Goal: Transaction & Acquisition: Purchase product/service

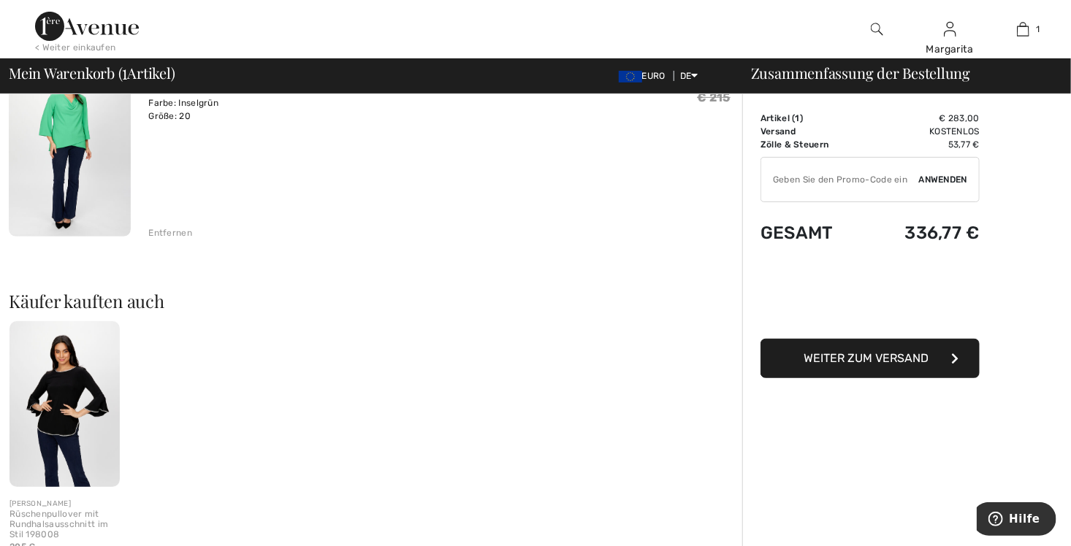
scroll to position [146, 0]
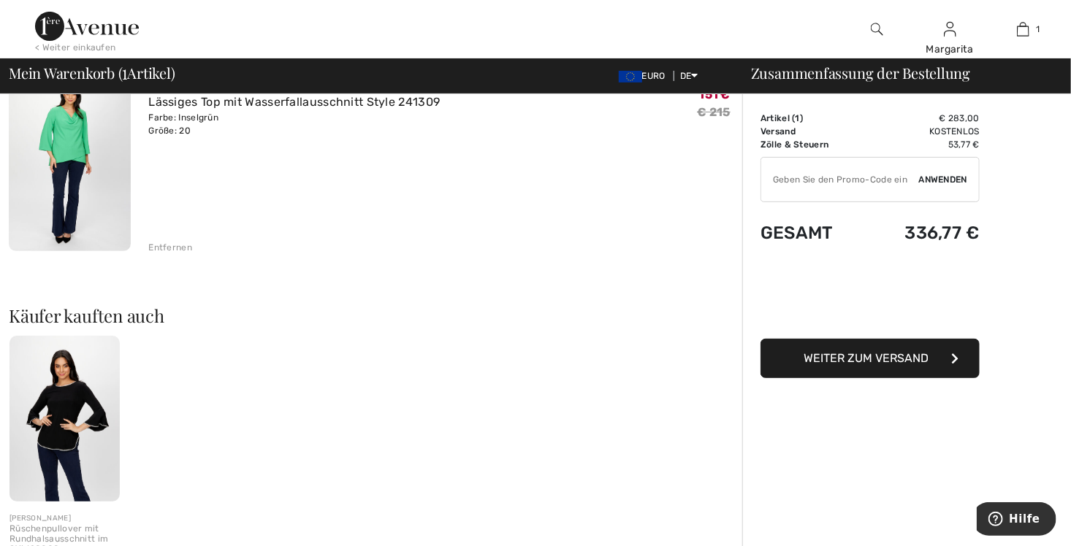
click at [92, 362] on img at bounding box center [64, 419] width 110 height 166
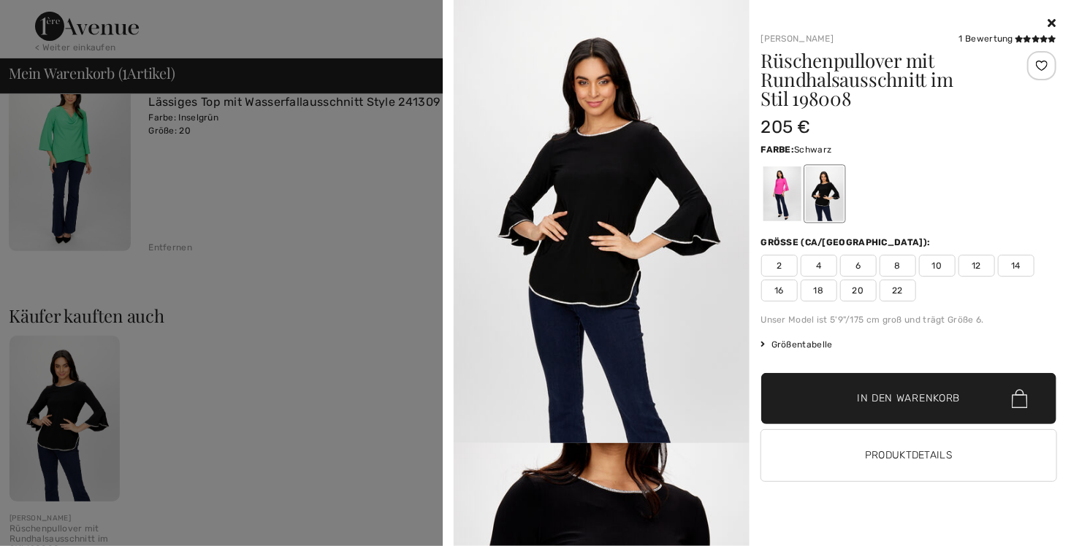
click at [1052, 19] on icon at bounding box center [1052, 23] width 8 height 12
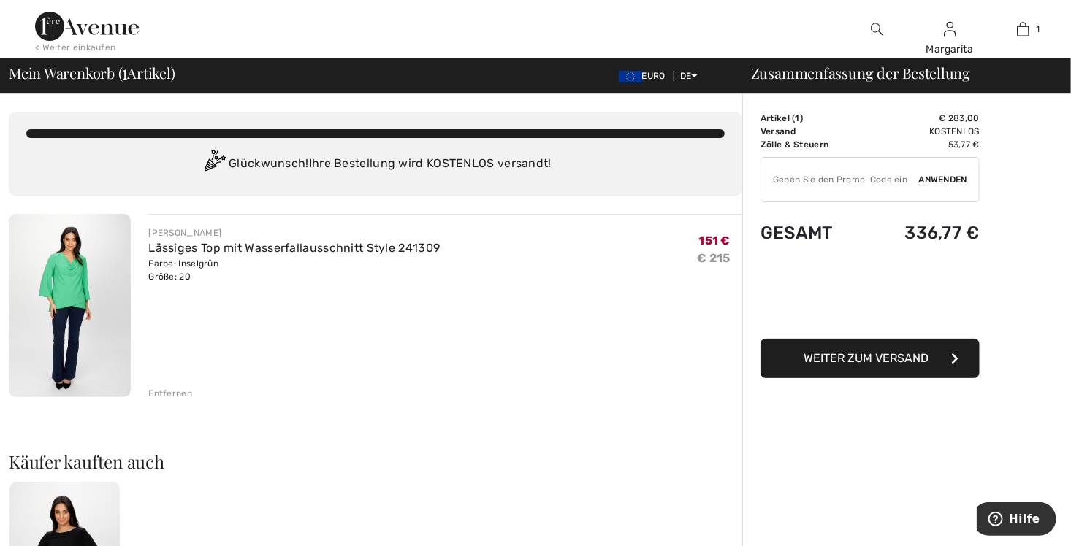
scroll to position [0, 0]
click at [66, 293] on img at bounding box center [70, 305] width 122 height 183
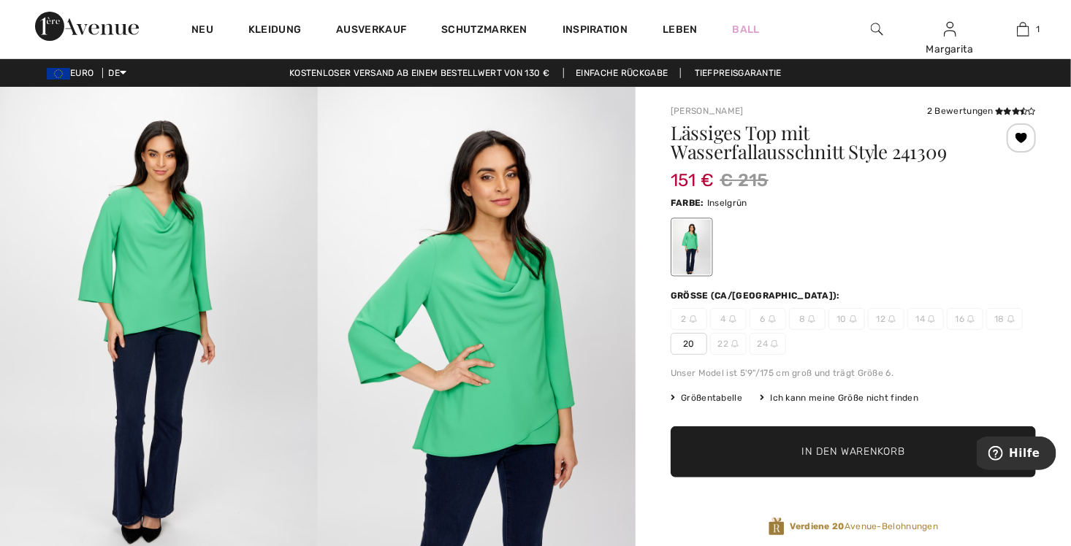
click at [842, 453] on span "In den Warenkorb" at bounding box center [852, 452] width 103 height 15
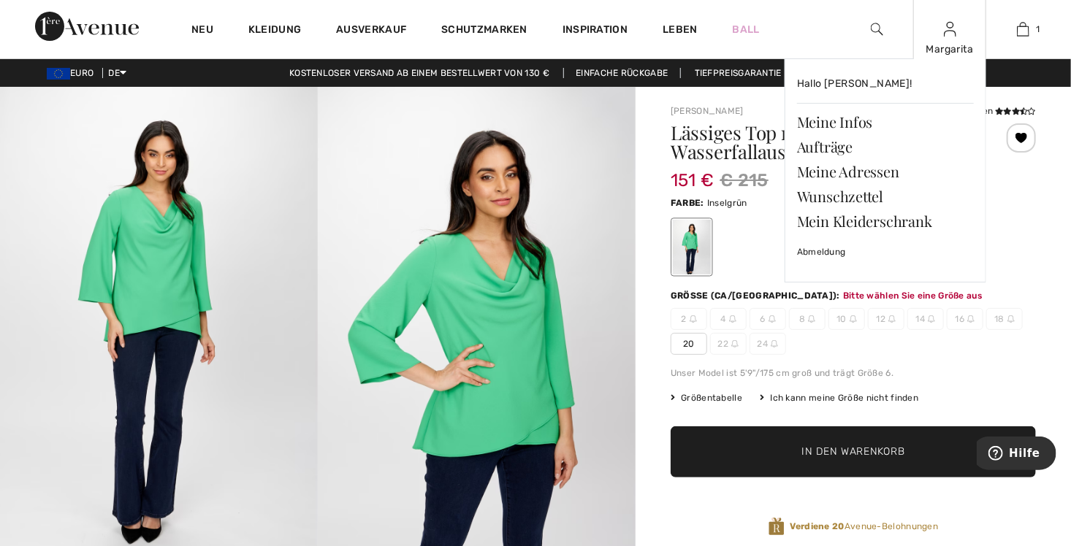
click at [947, 30] on img at bounding box center [950, 29] width 12 height 18
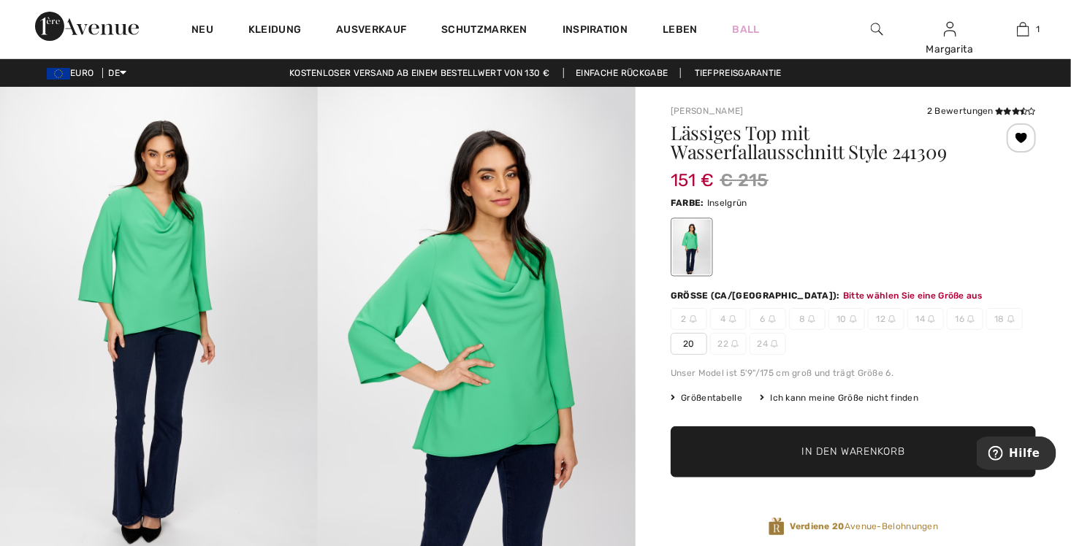
scroll to position [39, 0]
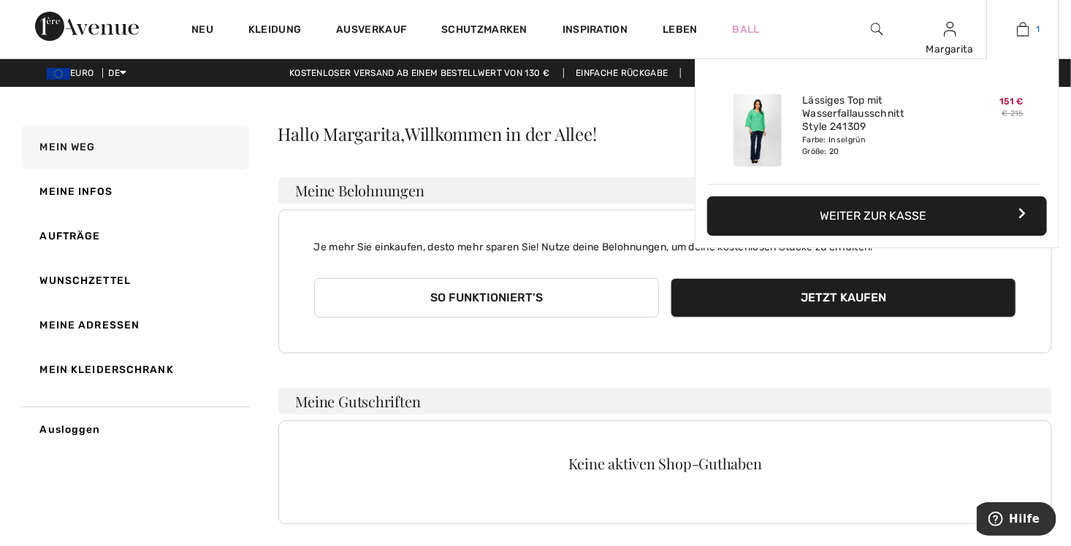
click at [1019, 28] on img at bounding box center [1023, 29] width 12 height 18
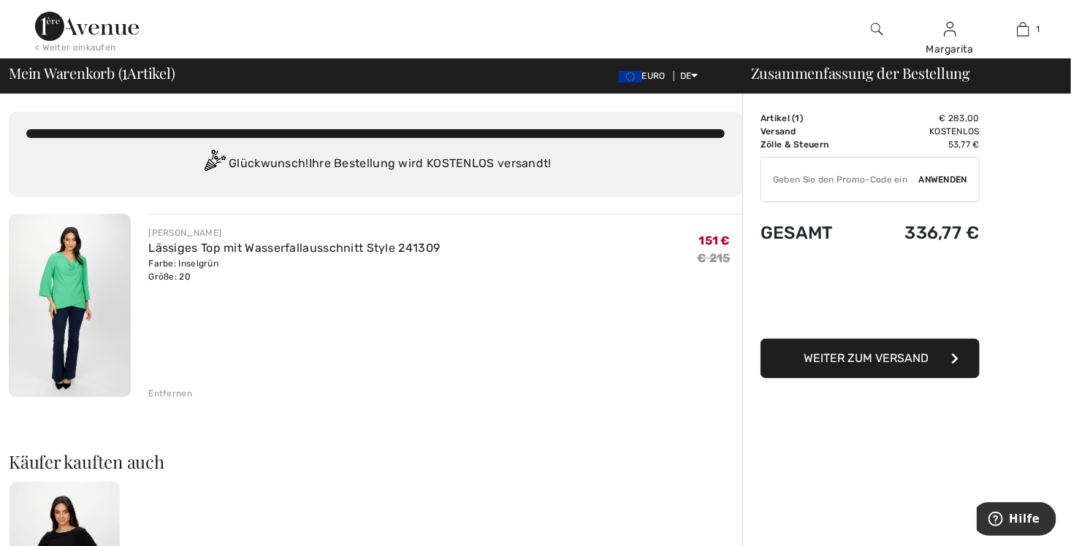
click at [170, 394] on div "Entfernen" at bounding box center [170, 393] width 44 height 13
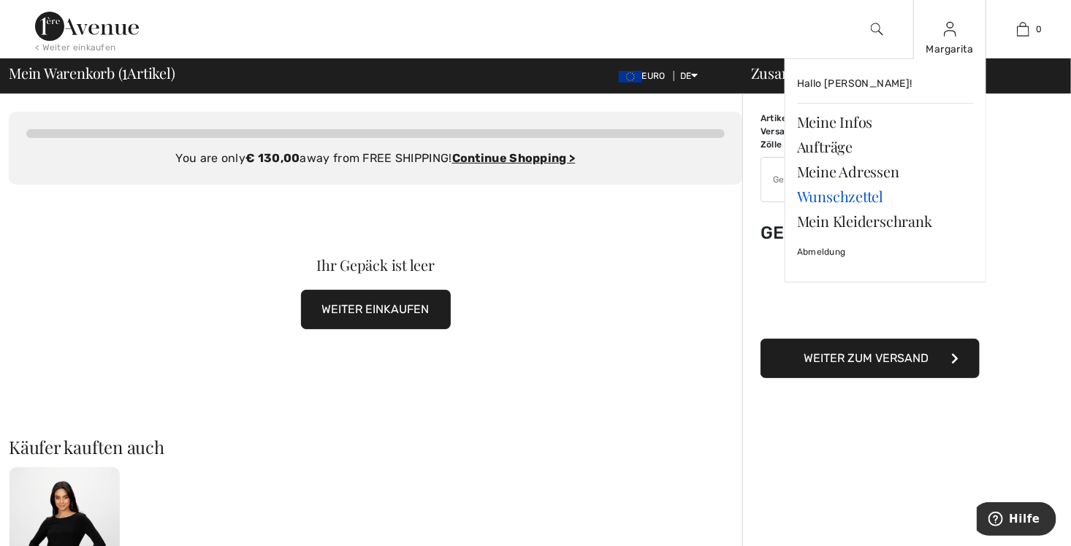
click at [824, 199] on link "Wunschzettel" at bounding box center [885, 196] width 177 height 25
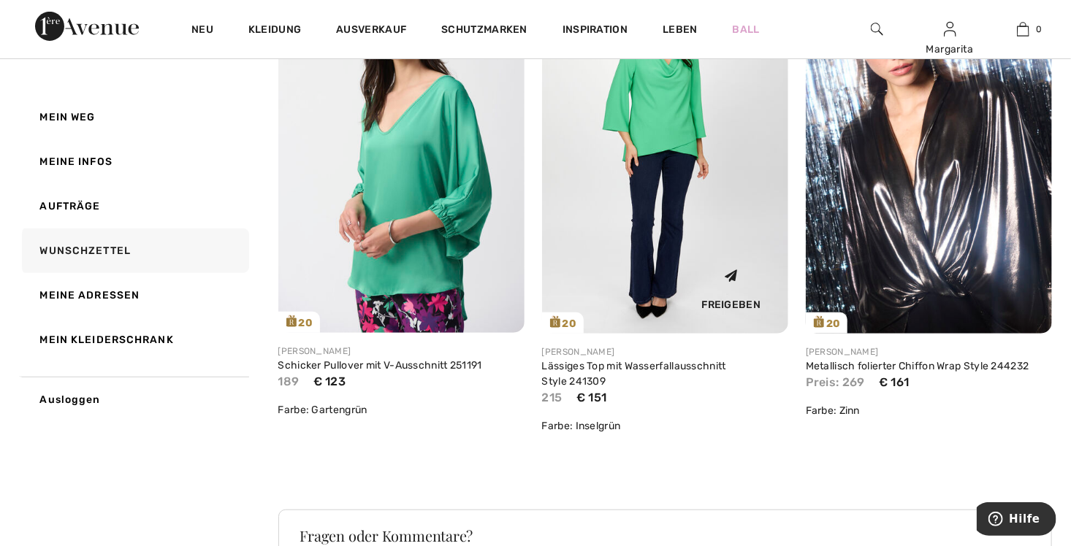
scroll to position [219, 0]
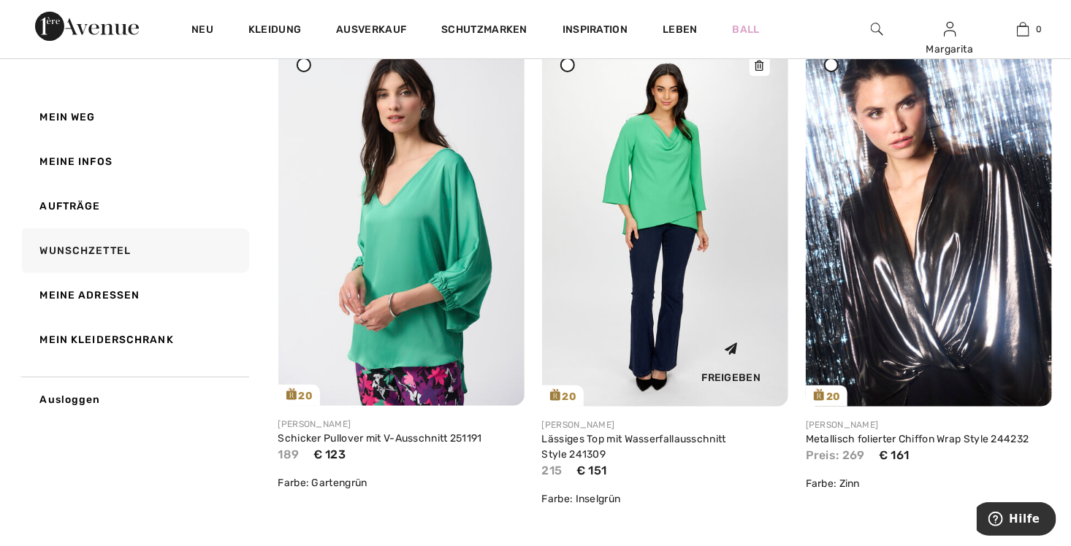
click at [676, 199] on img at bounding box center [665, 222] width 246 height 370
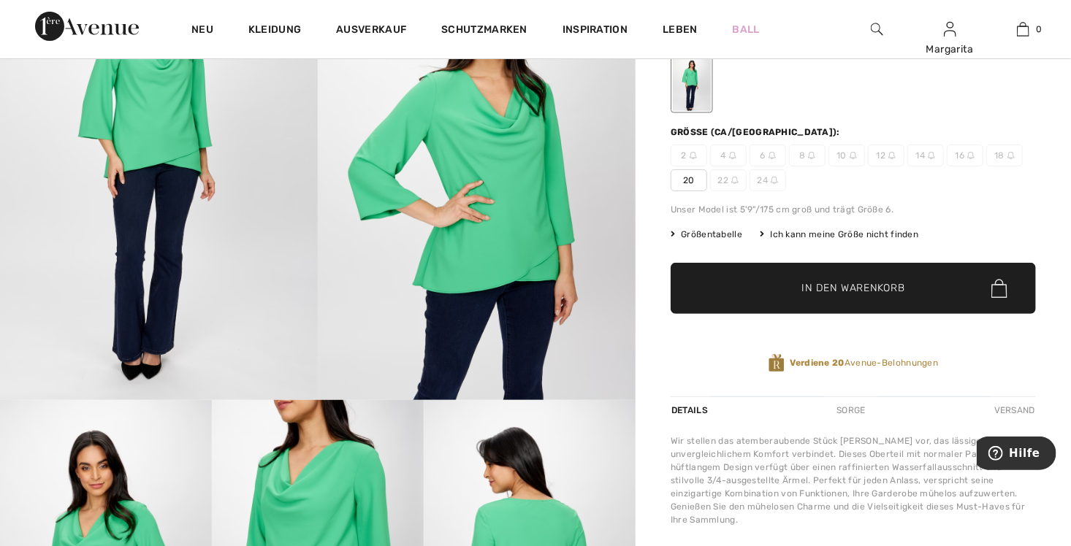
scroll to position [73, 0]
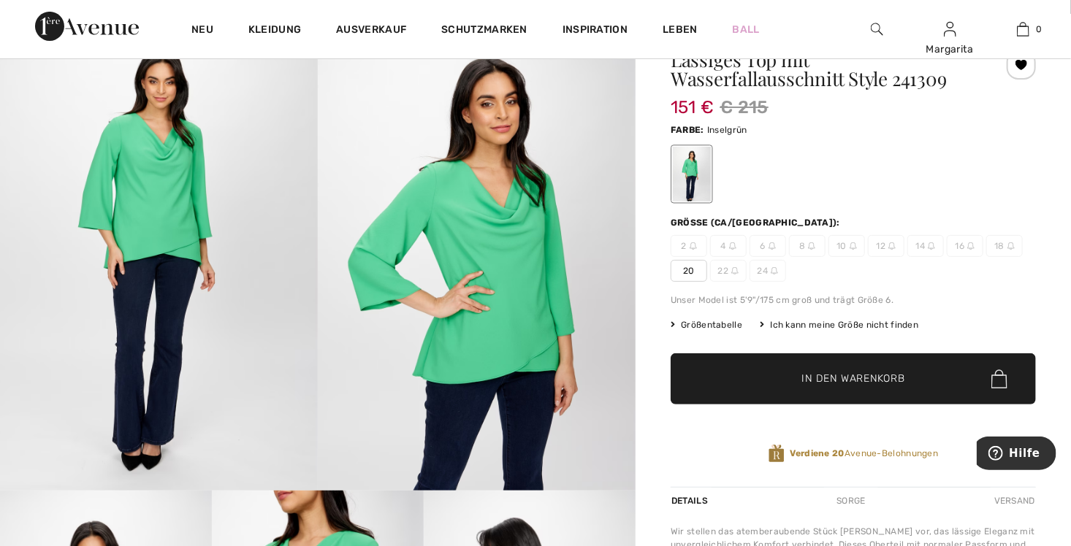
click at [845, 380] on span "In den Warenkorb" at bounding box center [852, 379] width 103 height 15
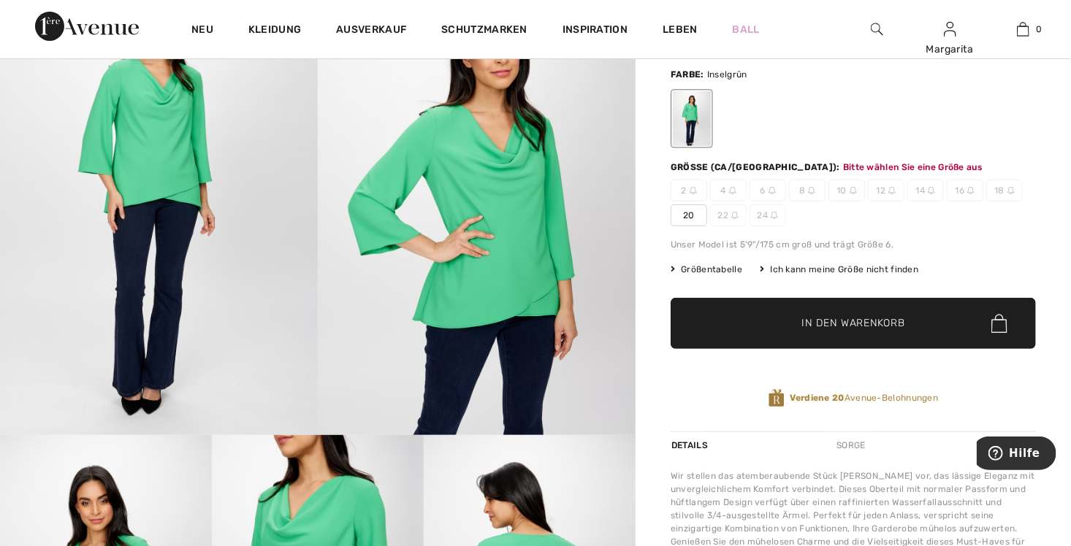
scroll to position [172, 0]
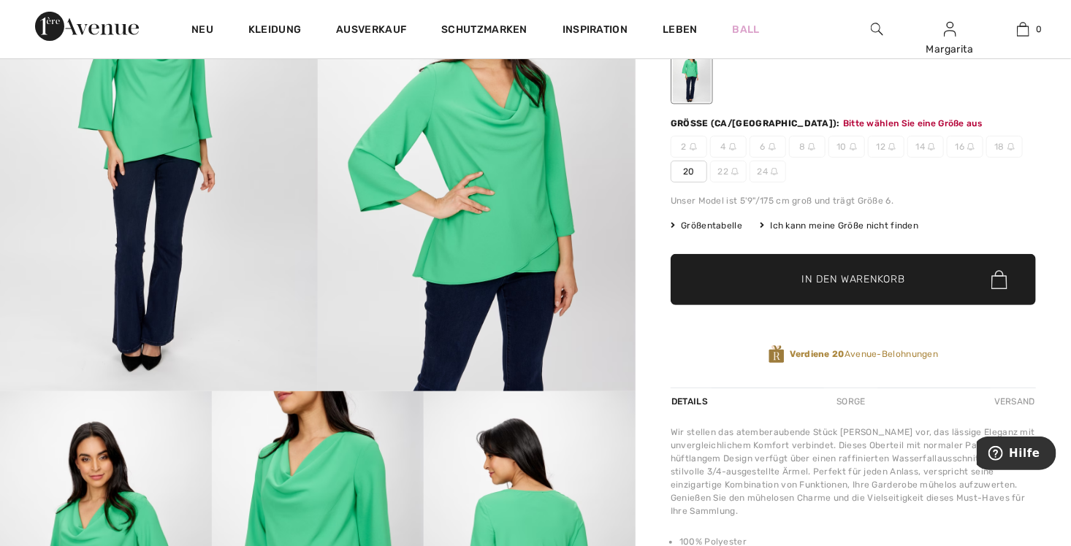
click at [696, 172] on span "20" at bounding box center [688, 172] width 37 height 22
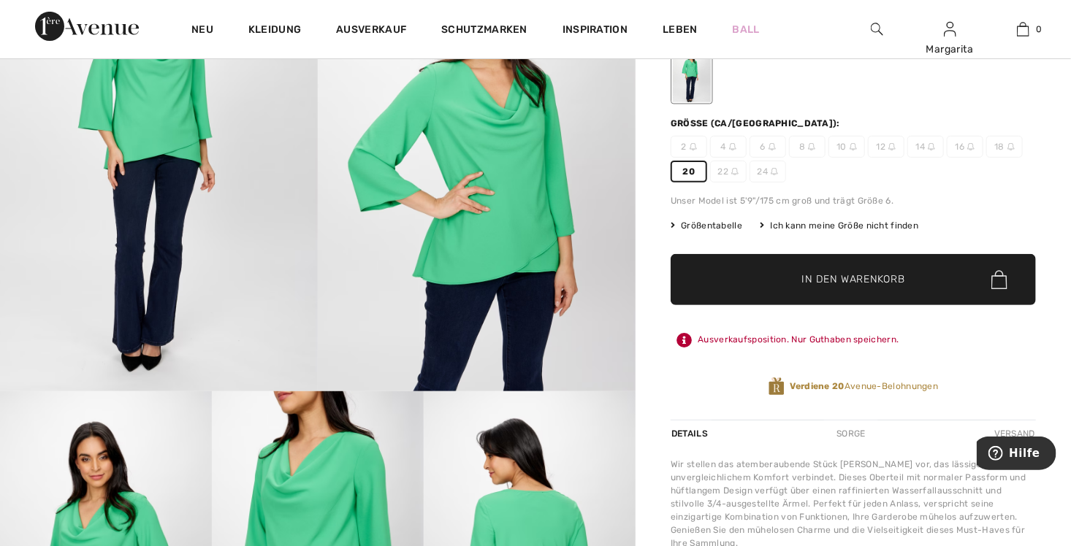
click at [864, 278] on span "In den Warenkorb" at bounding box center [852, 279] width 103 height 15
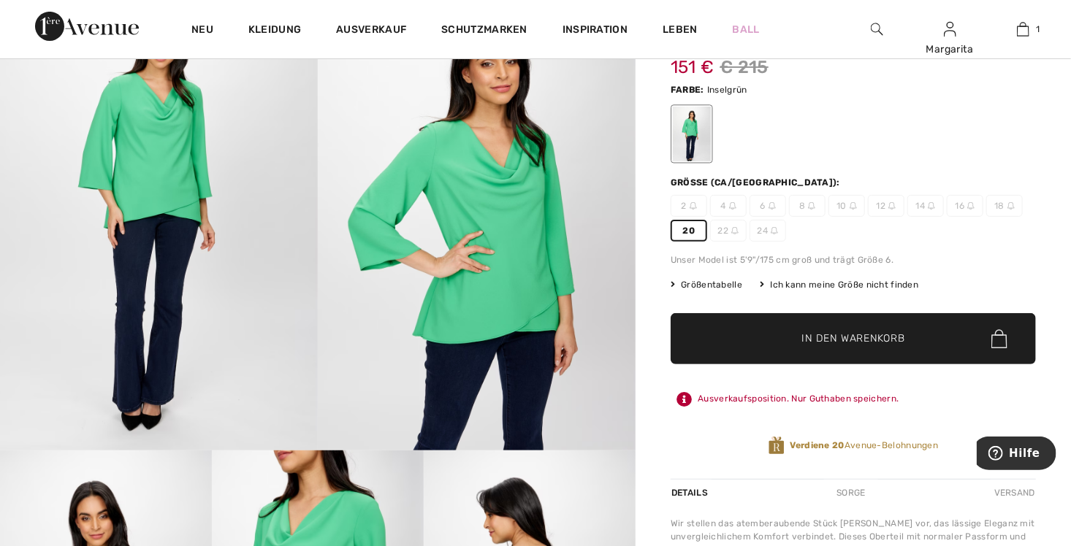
scroll to position [26, 0]
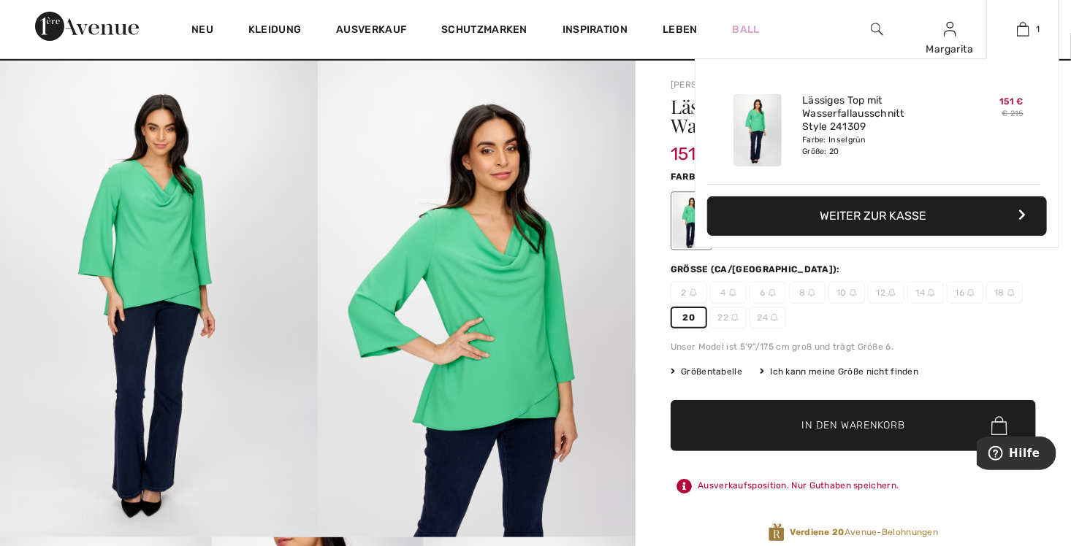
click at [884, 218] on font "Weiter zur Kasse" at bounding box center [873, 216] width 107 height 14
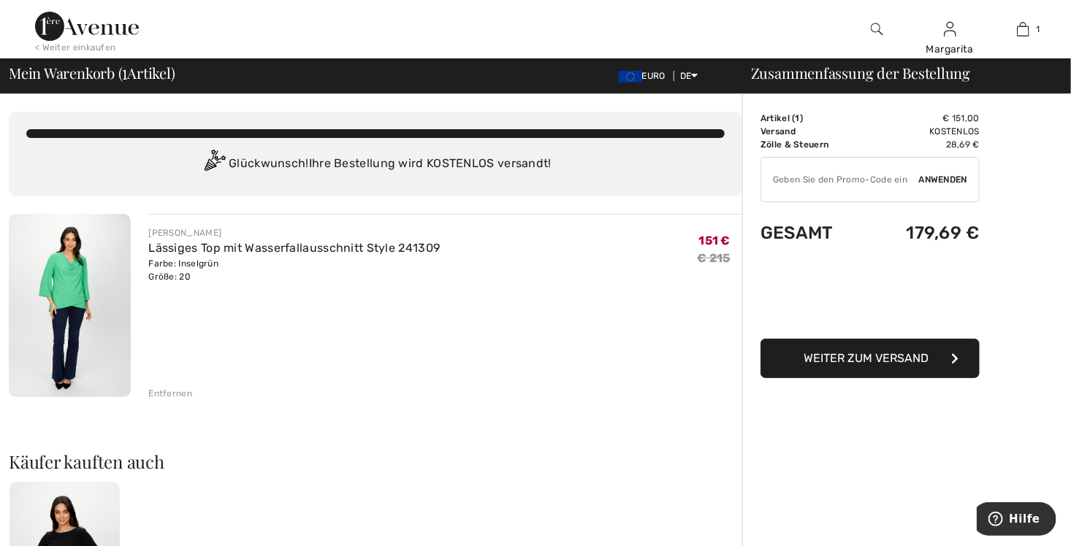
click at [74, 47] on div "< Weiter einkaufen" at bounding box center [75, 47] width 80 height 13
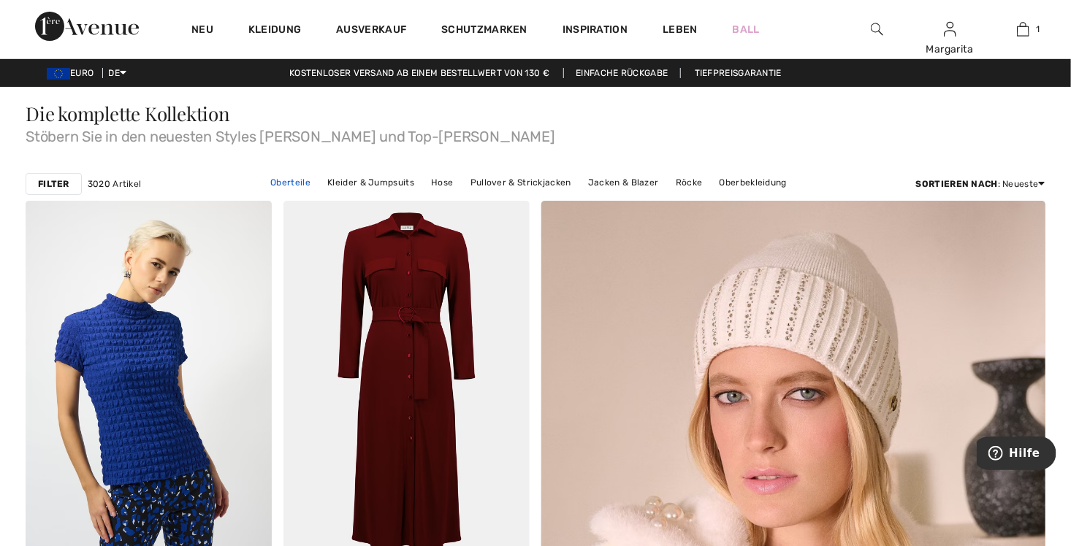
click at [286, 180] on link "Oberteile" at bounding box center [290, 182] width 55 height 19
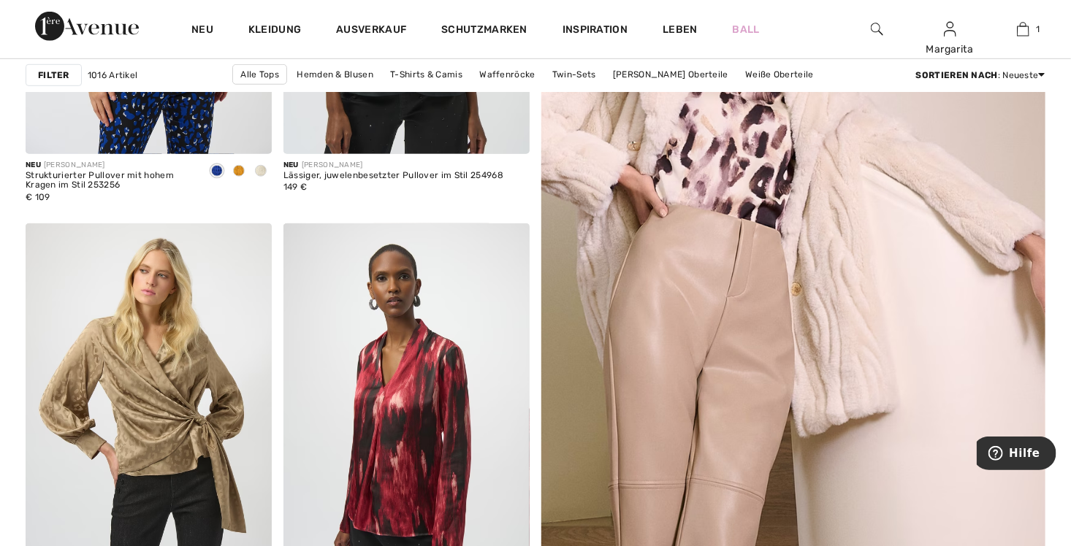
scroll to position [146, 0]
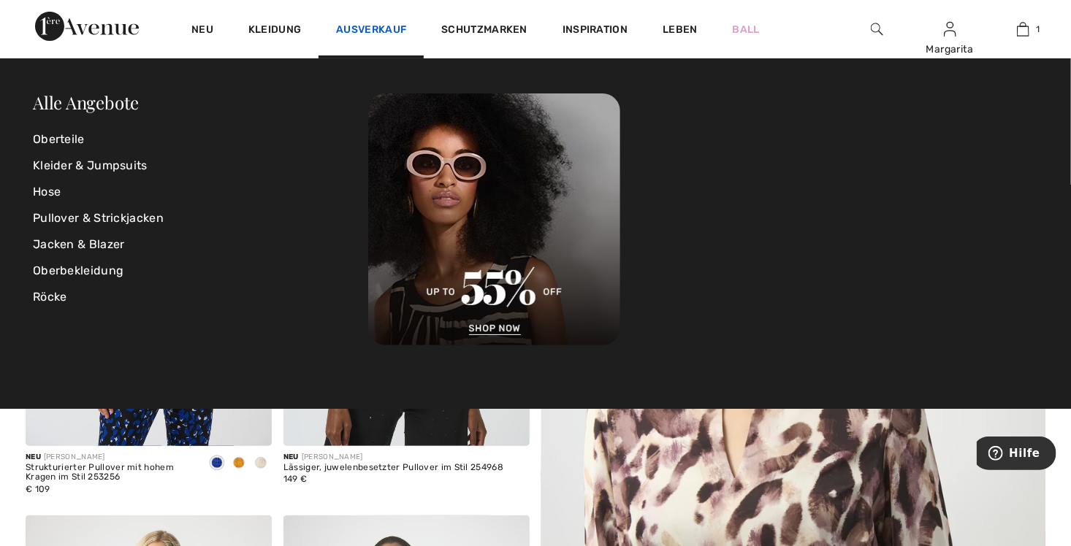
click at [384, 31] on link "Ausverkauf" at bounding box center [371, 30] width 70 height 15
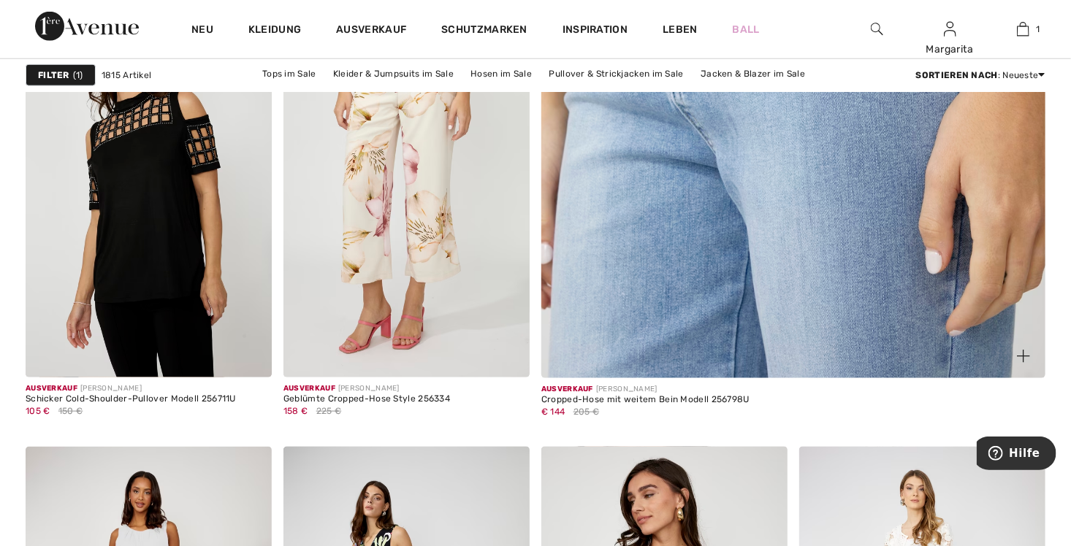
scroll to position [657, 0]
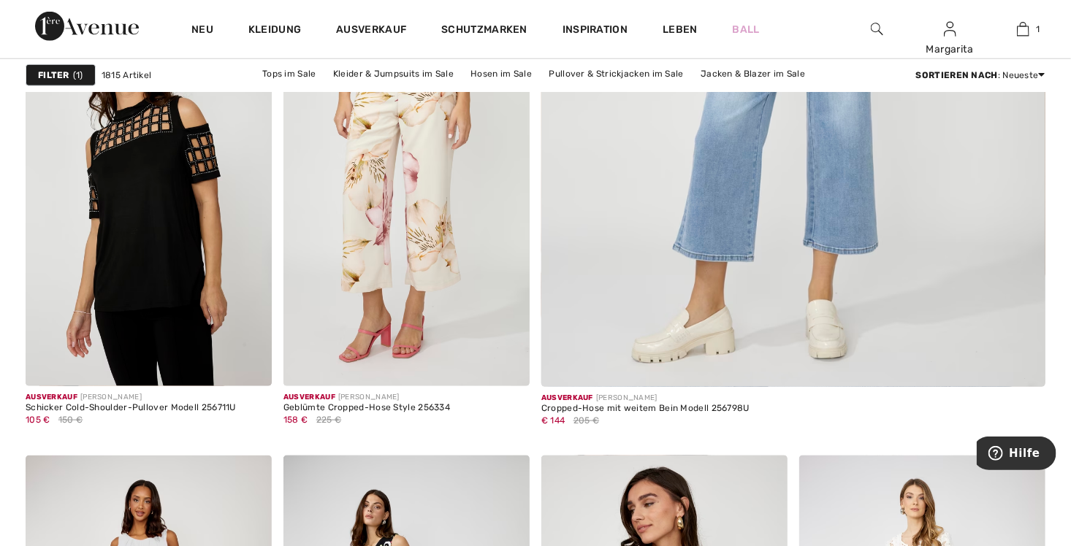
click at [630, 83] on link "Oberbekleidung im Sale" at bounding box center [572, 92] width 116 height 19
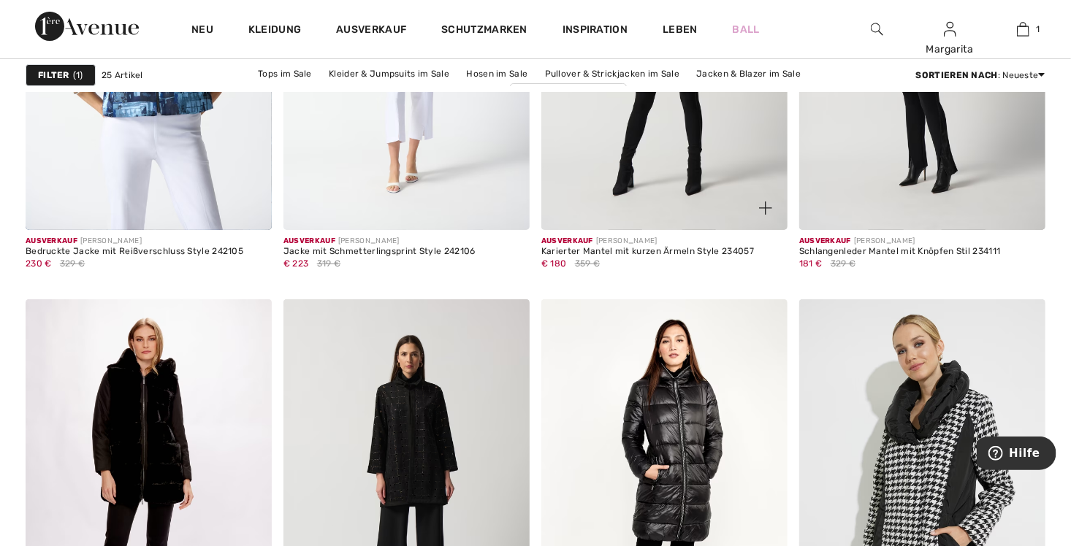
scroll to position [2556, 0]
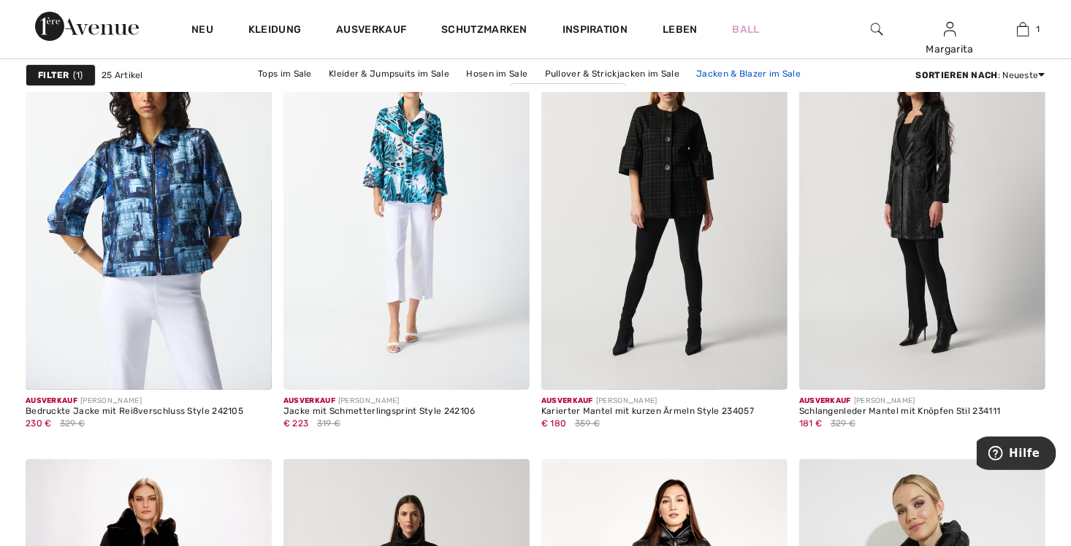
click at [689, 78] on link "Jacken & Blazer im Sale" at bounding box center [748, 73] width 119 height 19
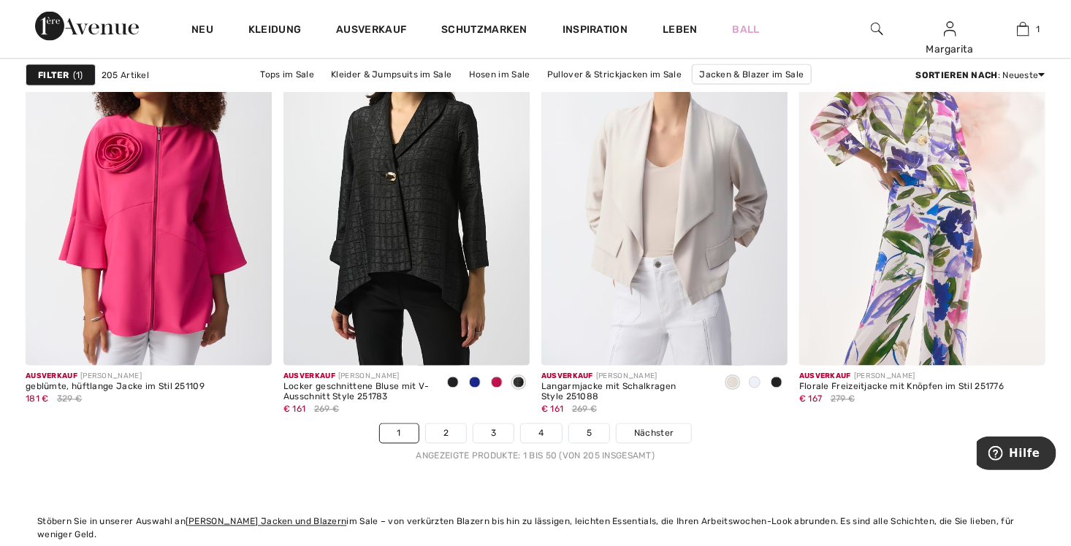
scroll to position [6499, 0]
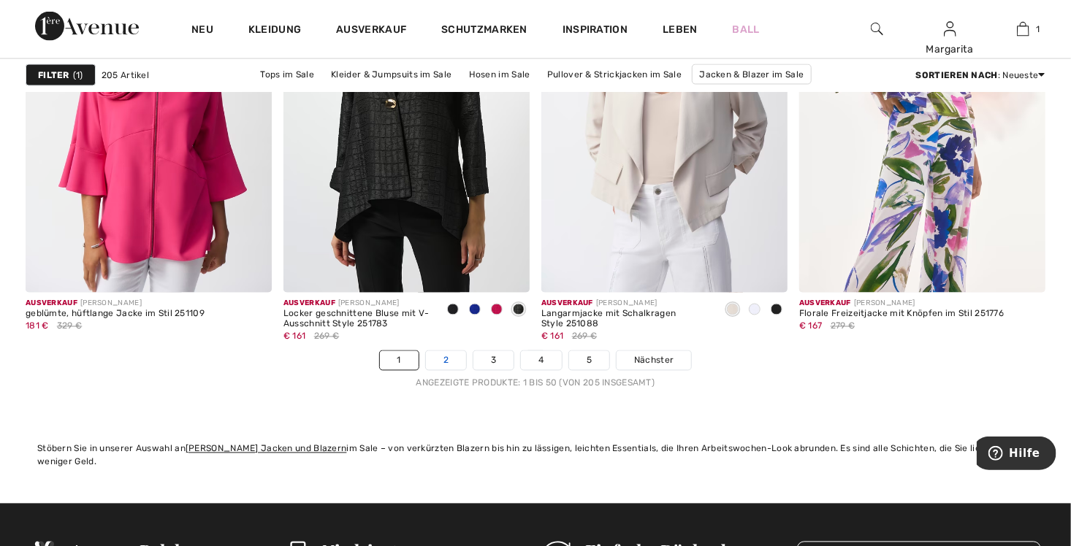
click at [448, 363] on link "2" at bounding box center [446, 360] width 40 height 19
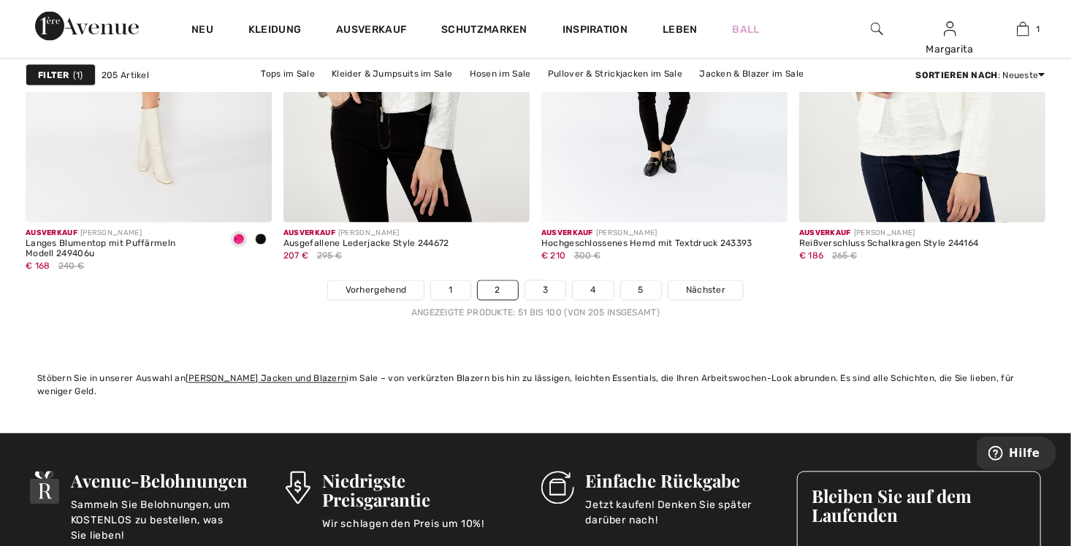
scroll to position [6572, 0]
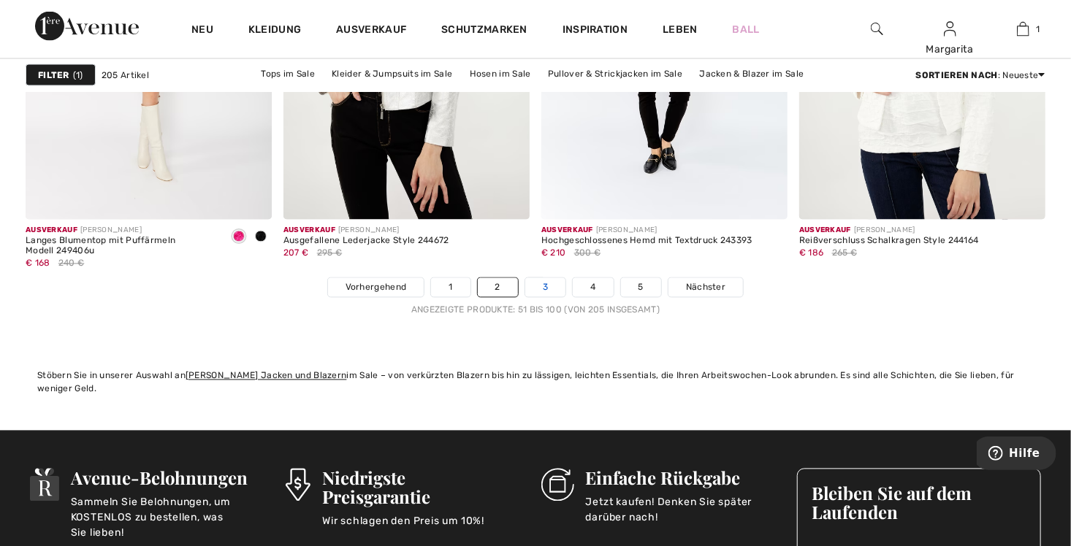
click at [546, 283] on link "3" at bounding box center [545, 287] width 40 height 19
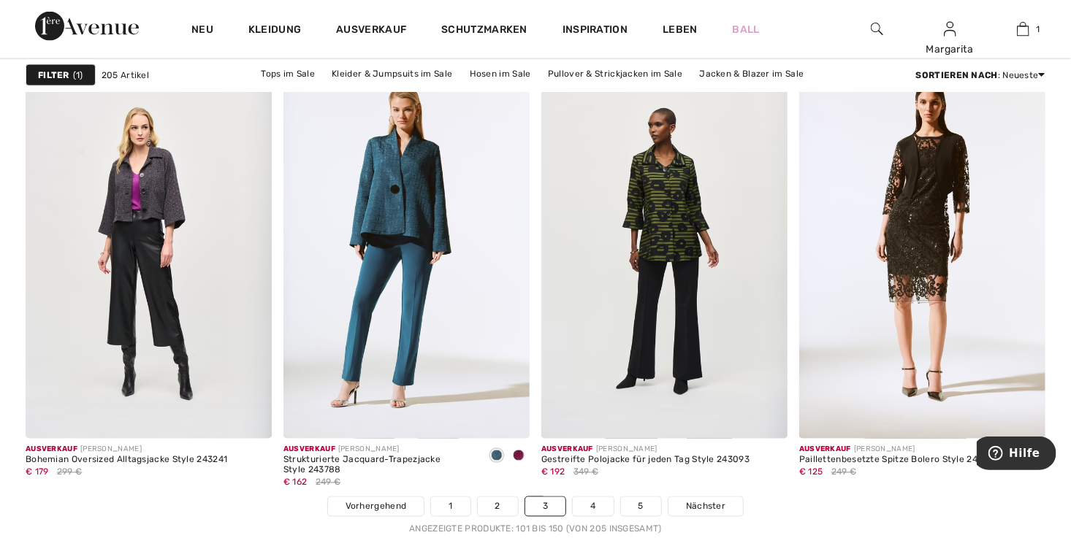
scroll to position [6572, 0]
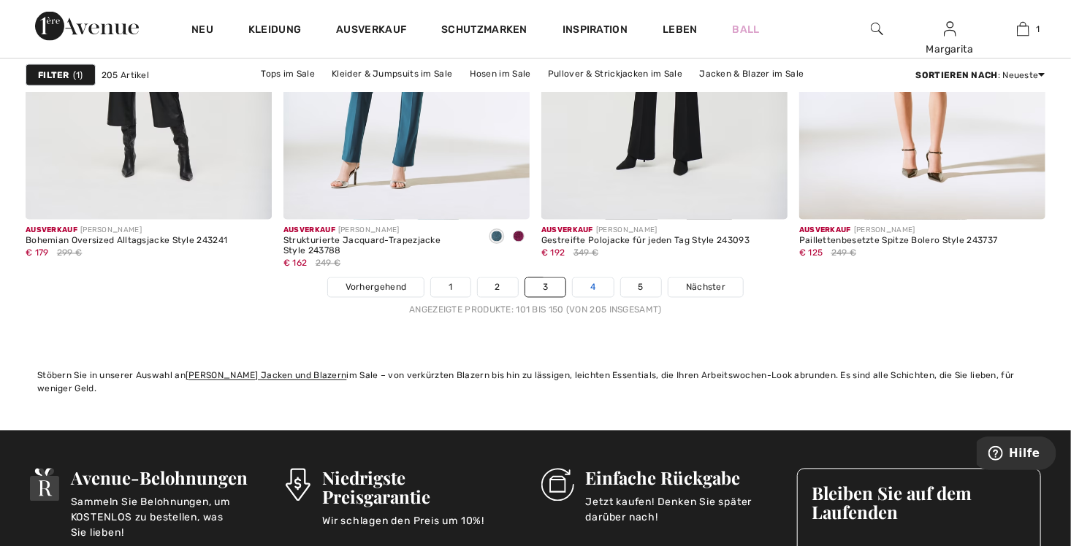
click at [597, 291] on link "4" at bounding box center [593, 287] width 40 height 19
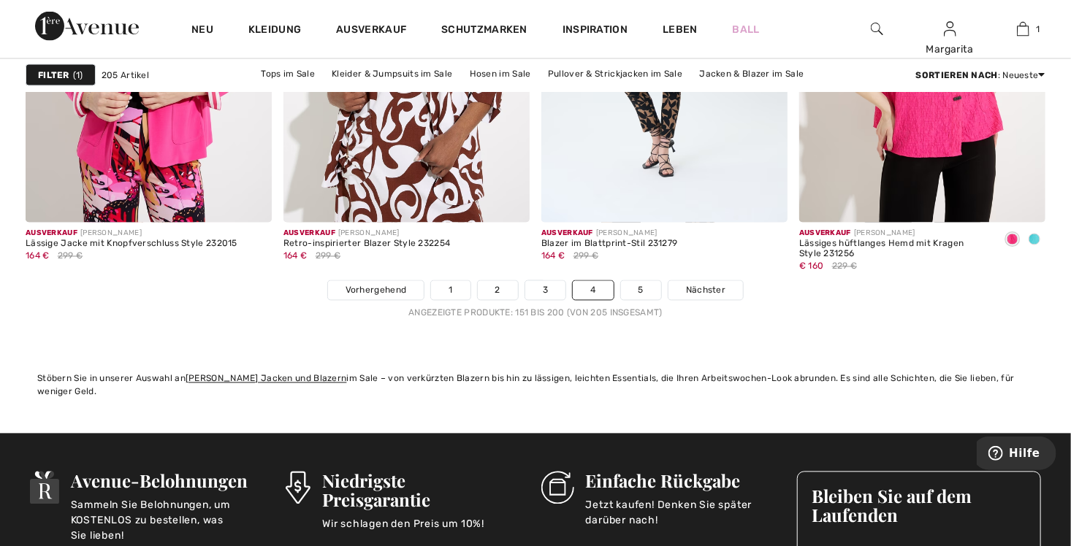
scroll to position [6572, 0]
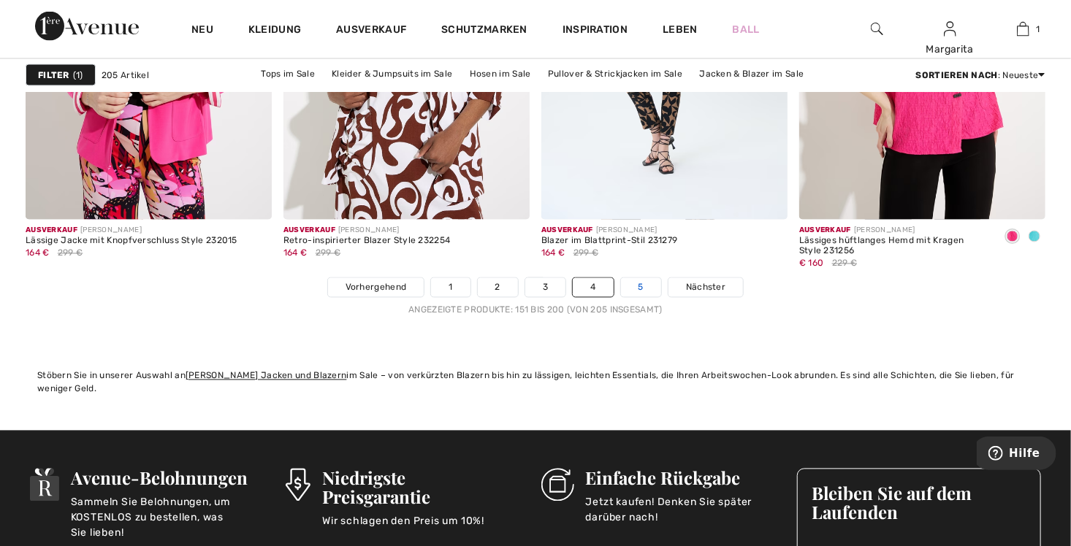
click at [640, 290] on link "5" at bounding box center [641, 287] width 40 height 19
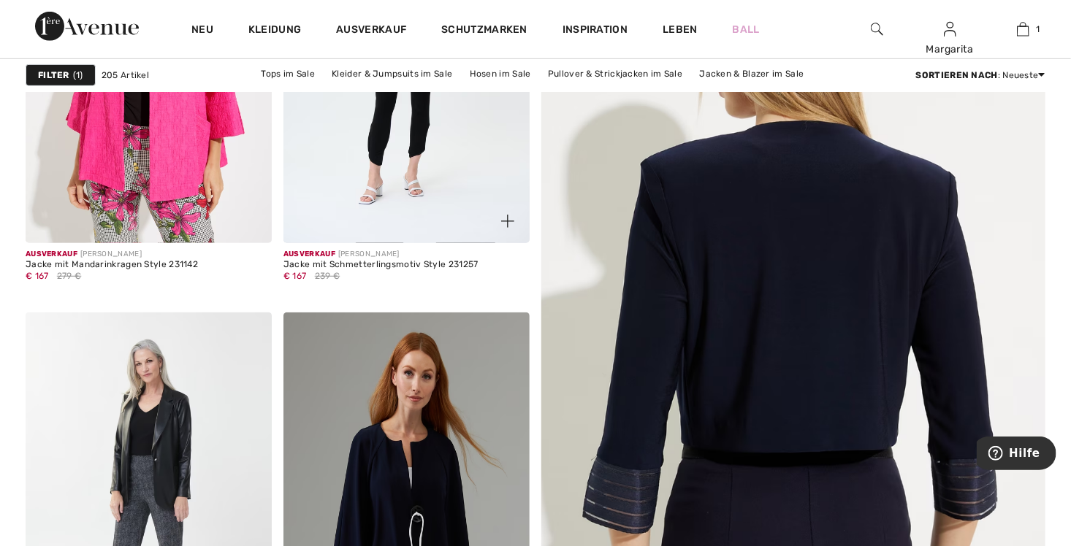
scroll to position [219, 0]
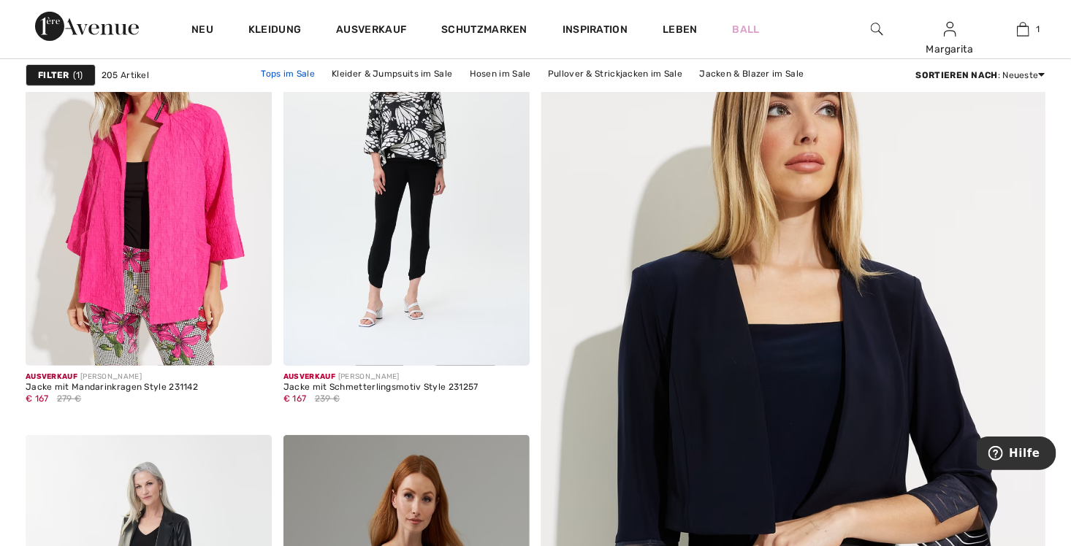
click at [253, 73] on link "Tops im Sale" at bounding box center [287, 73] width 69 height 19
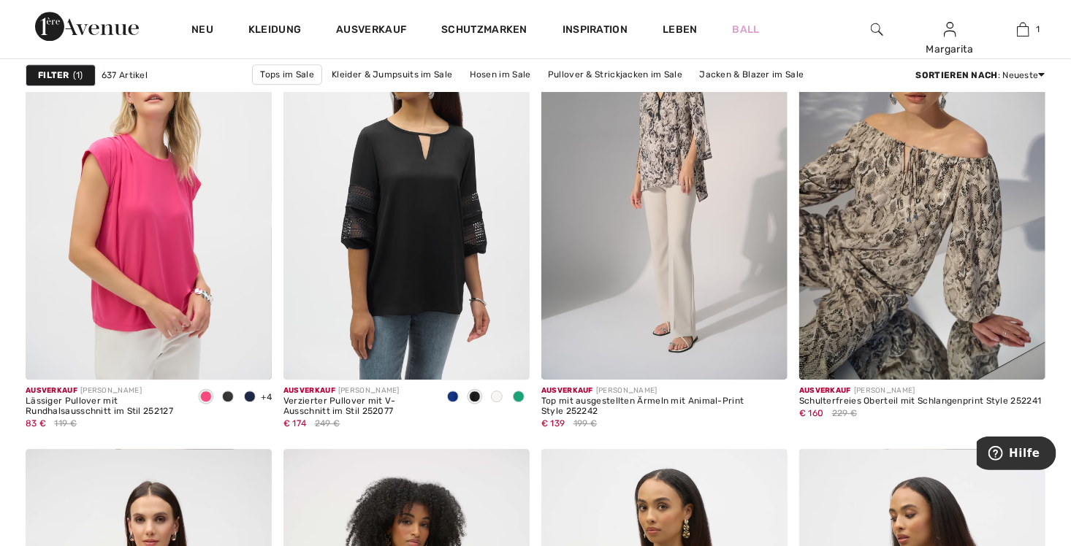
scroll to position [4528, 0]
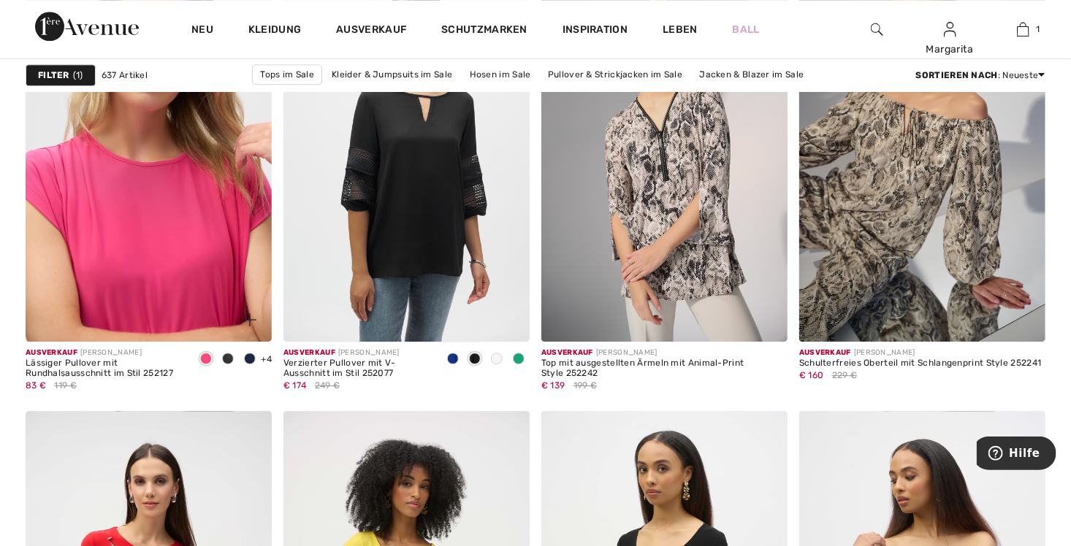
click at [180, 207] on img at bounding box center [149, 157] width 246 height 370
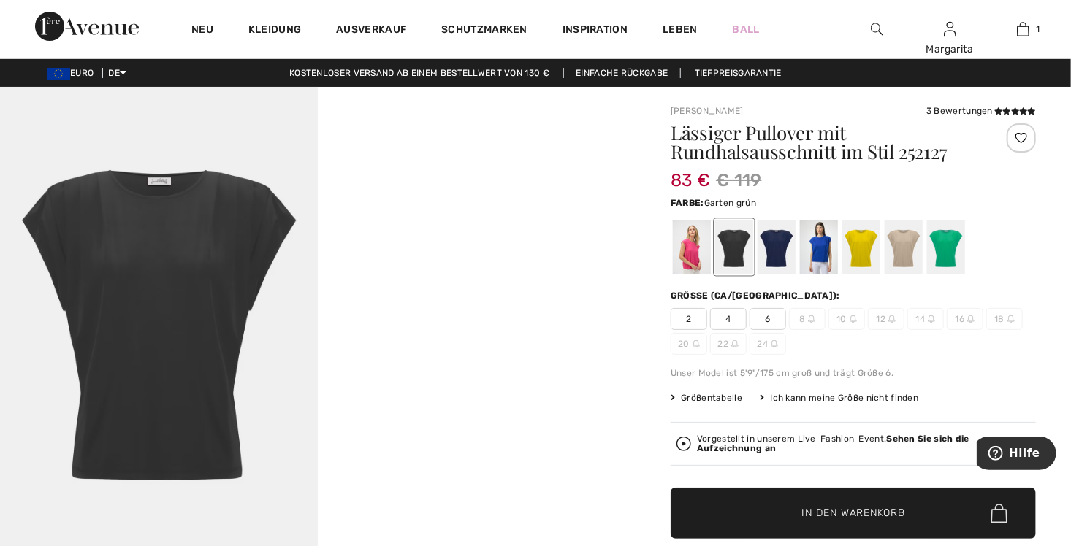
click at [946, 245] on div at bounding box center [946, 247] width 38 height 55
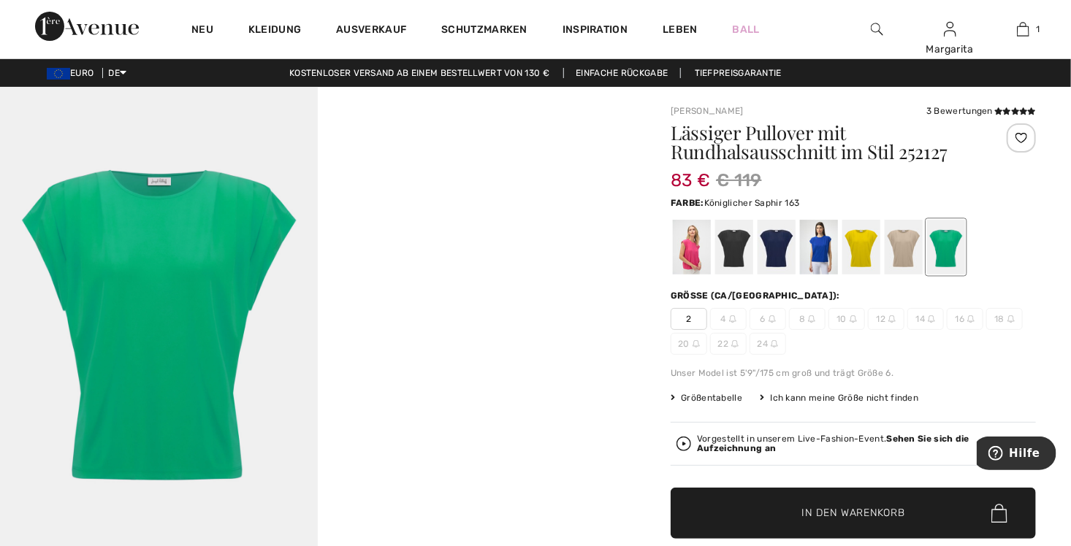
click at [824, 251] on div at bounding box center [819, 247] width 38 height 55
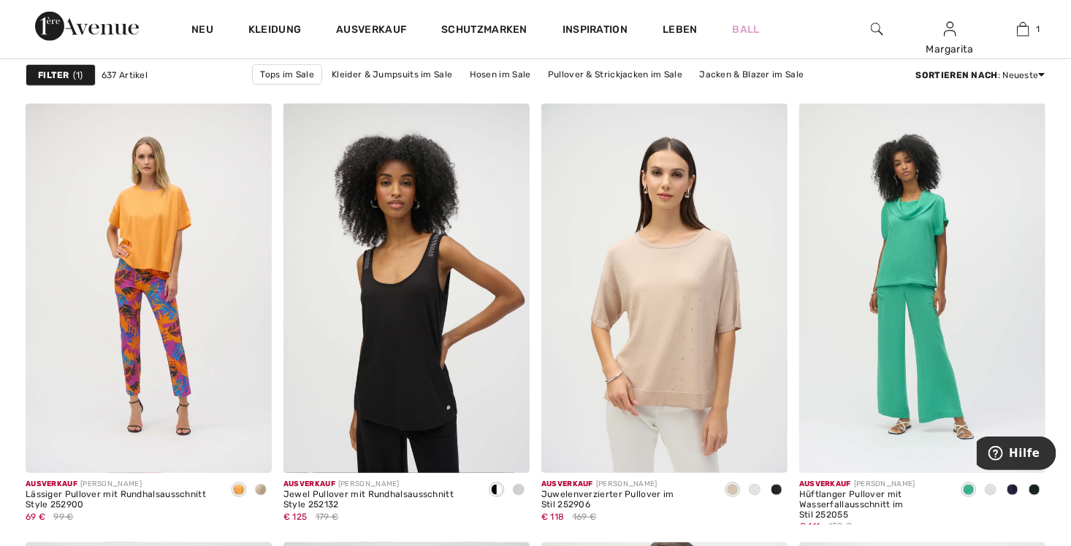
scroll to position [5915, 0]
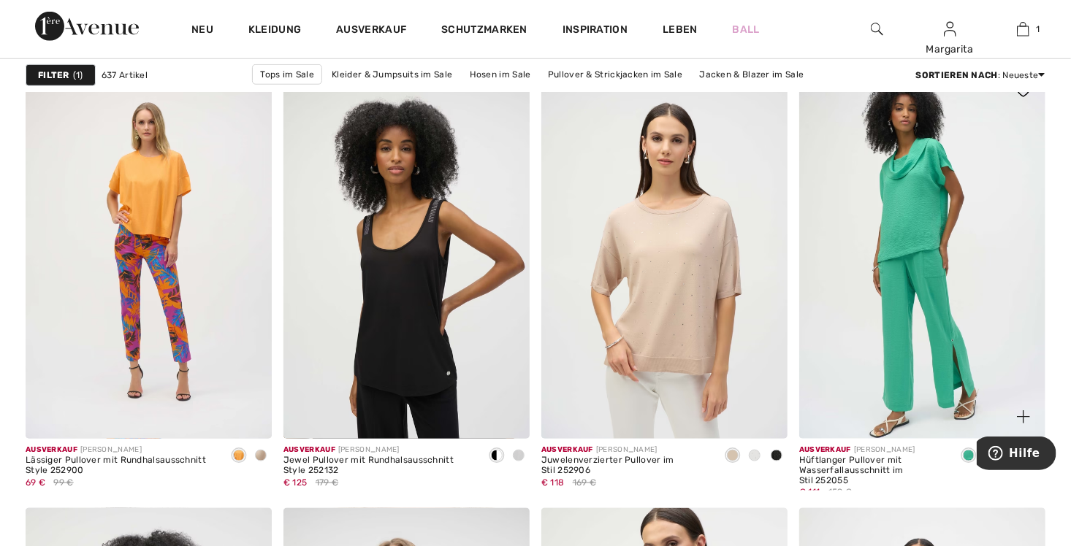
click at [908, 231] on img at bounding box center [922, 254] width 246 height 370
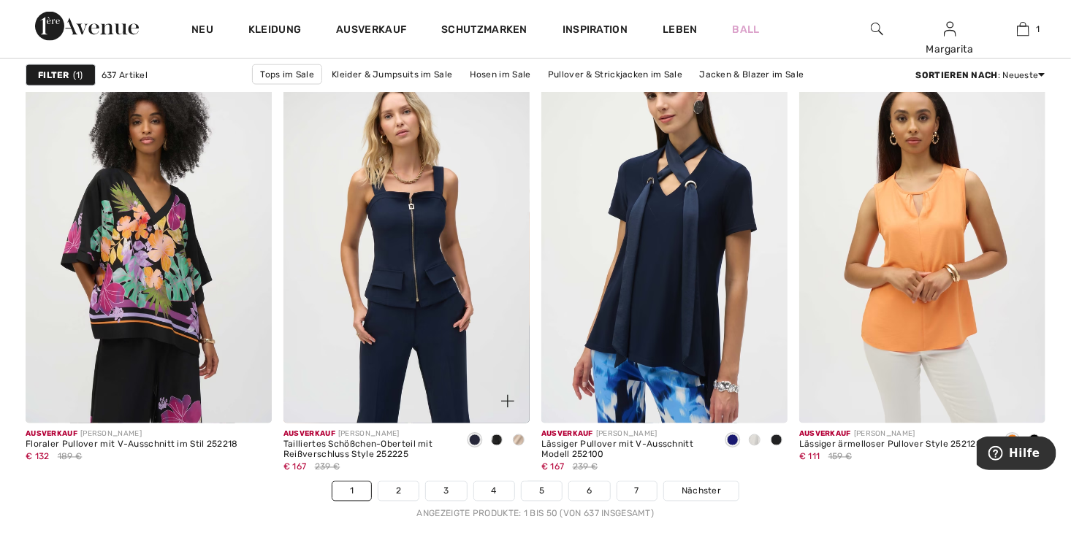
scroll to position [6207, 0]
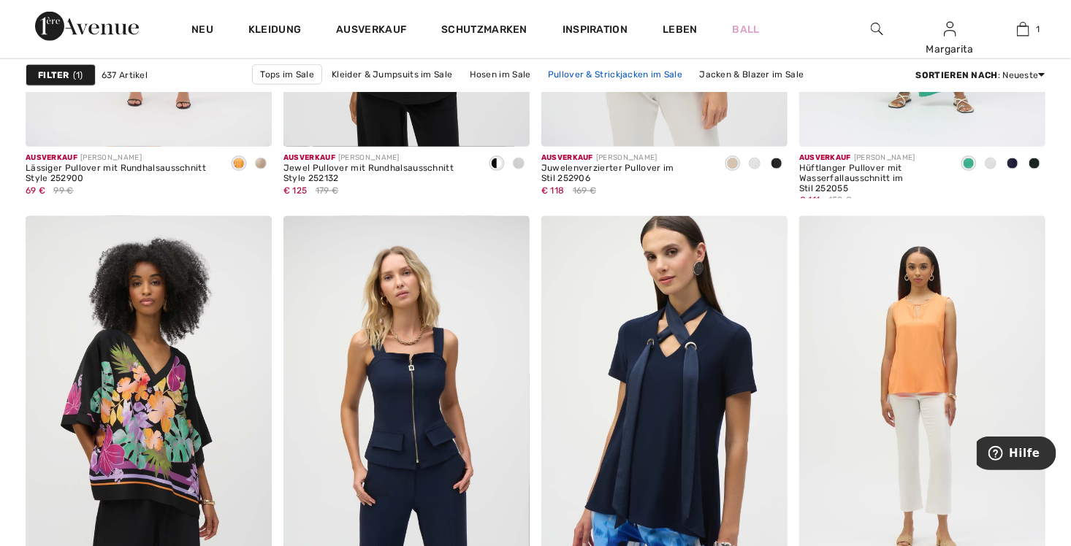
click at [540, 74] on link "Pullover & Strickjacken im Sale" at bounding box center [614, 74] width 149 height 19
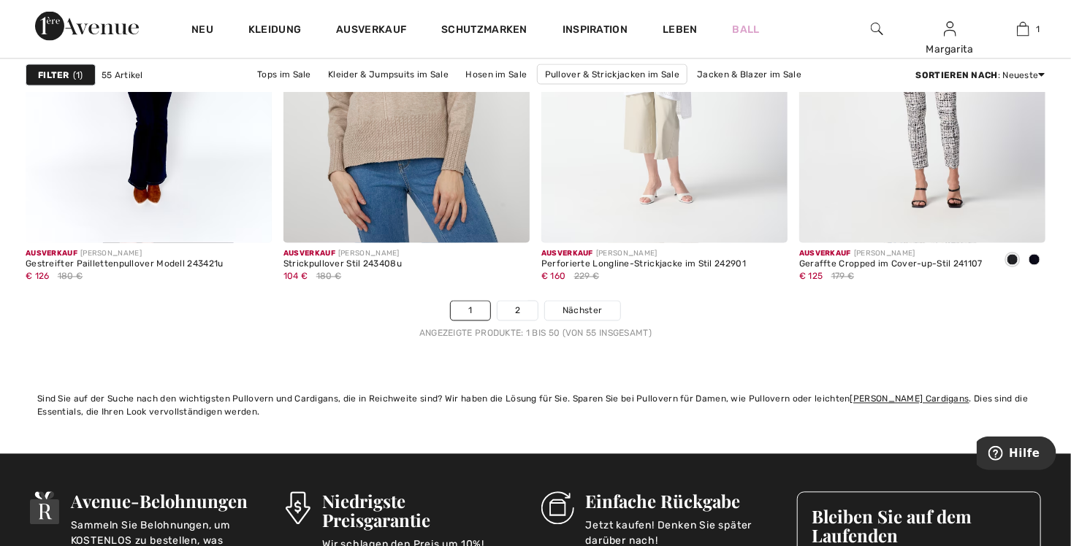
scroll to position [6572, 0]
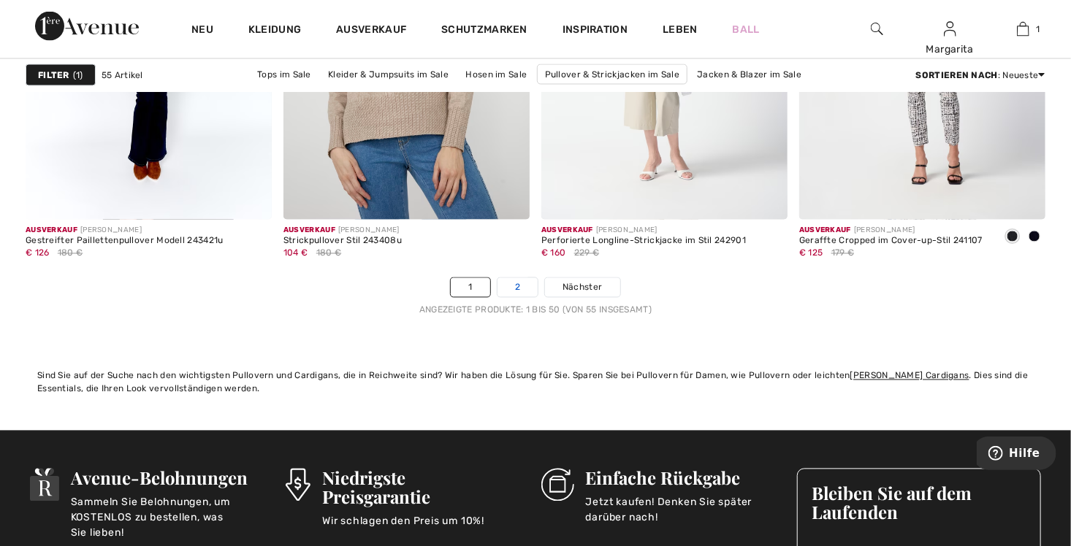
click at [515, 281] on link "2" at bounding box center [517, 287] width 40 height 19
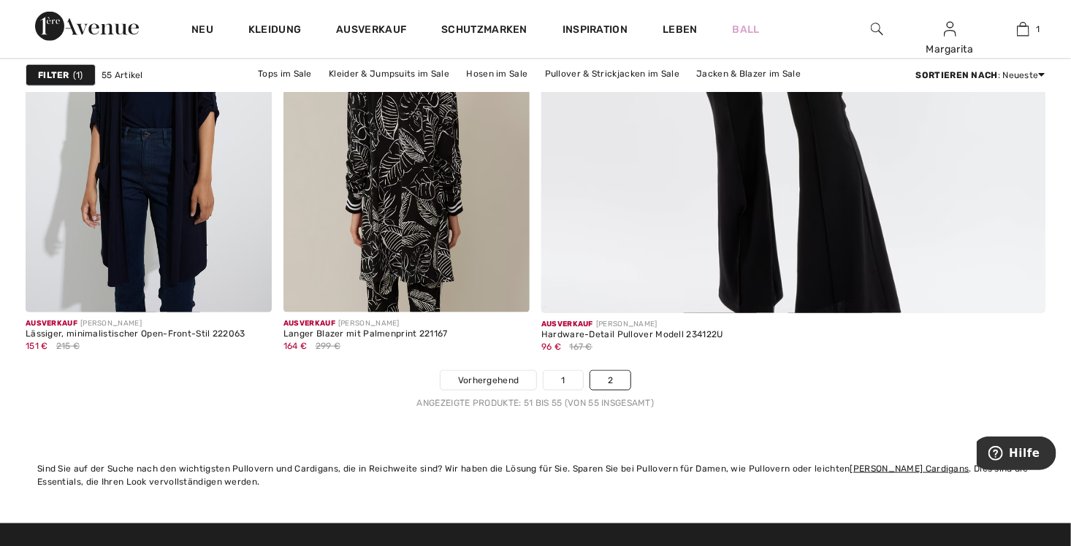
scroll to position [876, 0]
